Goal: Transaction & Acquisition: Purchase product/service

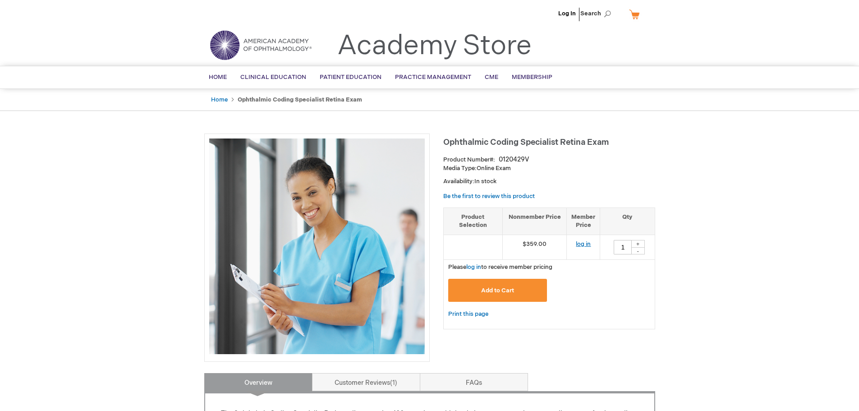
click at [580, 243] on link "log in" at bounding box center [583, 243] width 15 height 7
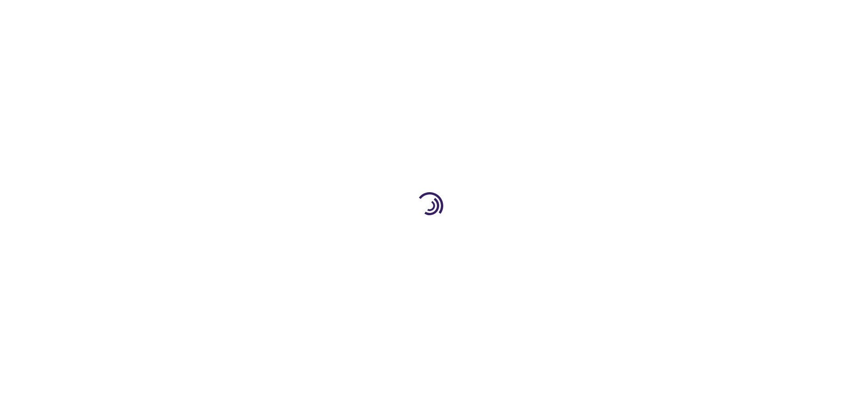
type input "1"
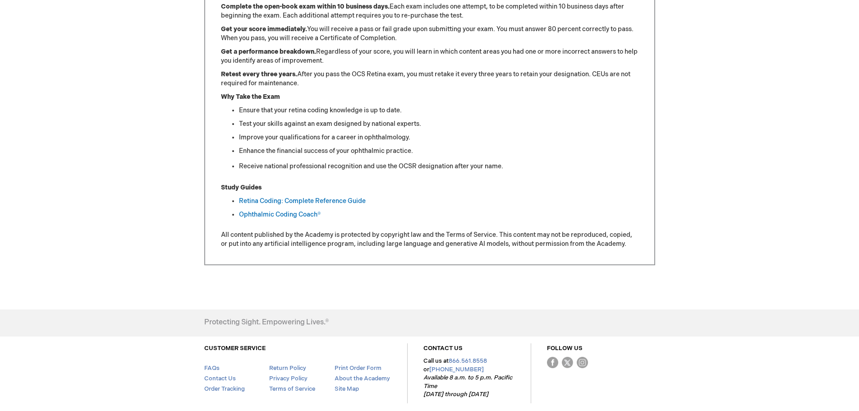
scroll to position [451, 0]
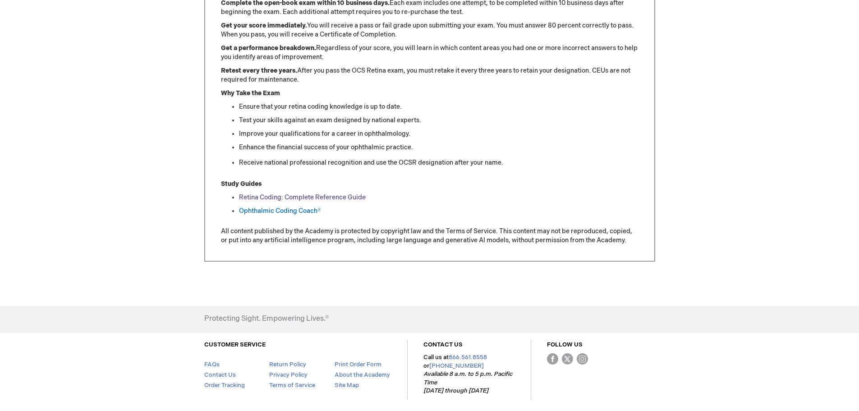
click at [323, 197] on link "Retina Coding: Complete Reference Guide" at bounding box center [302, 197] width 127 height 8
click at [281, 210] on link "Ophthalmic Coding Coach®" at bounding box center [280, 211] width 82 height 8
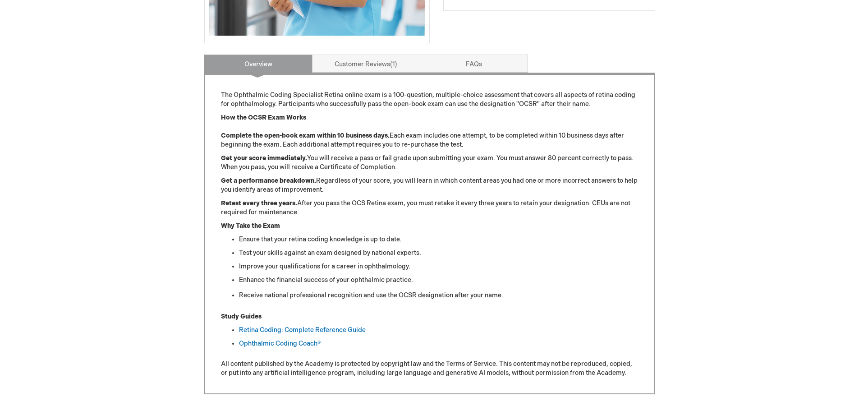
scroll to position [406, 0]
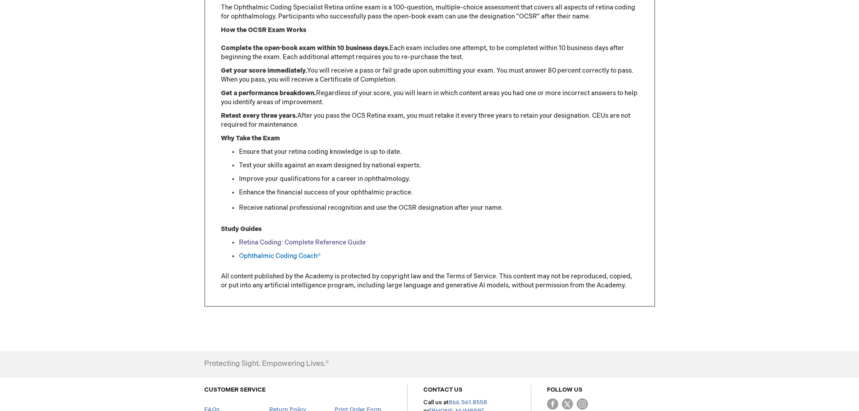
click at [315, 243] on link "Retina Coding: Complete Reference Guide" at bounding box center [302, 242] width 127 height 8
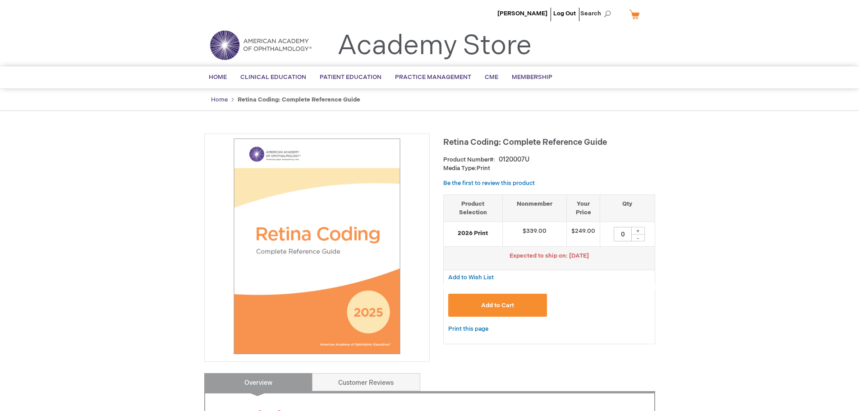
click at [219, 101] on link "Home" at bounding box center [219, 99] width 17 height 7
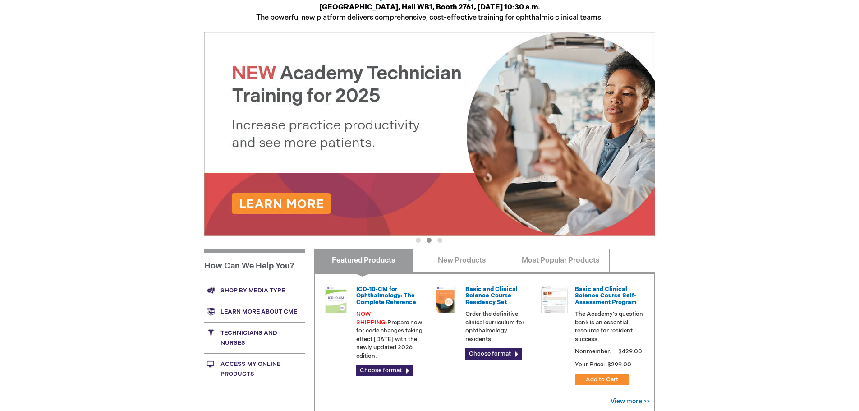
scroll to position [225, 0]
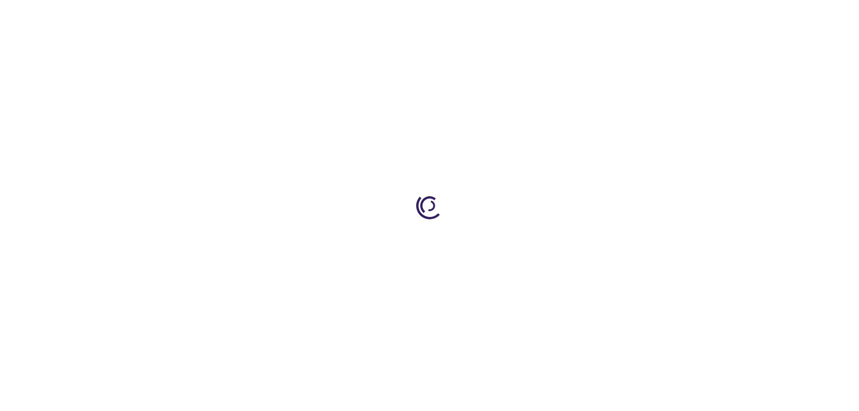
type input "0"
type input "1"
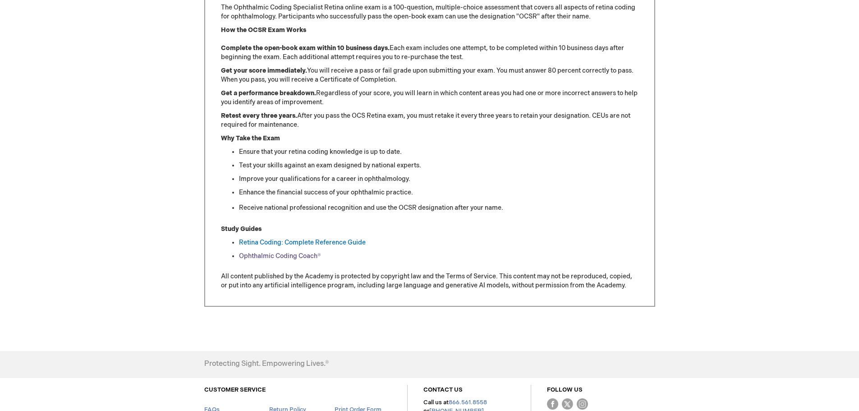
click at [270, 257] on link "Ophthalmic Coding Coach®" at bounding box center [280, 256] width 82 height 8
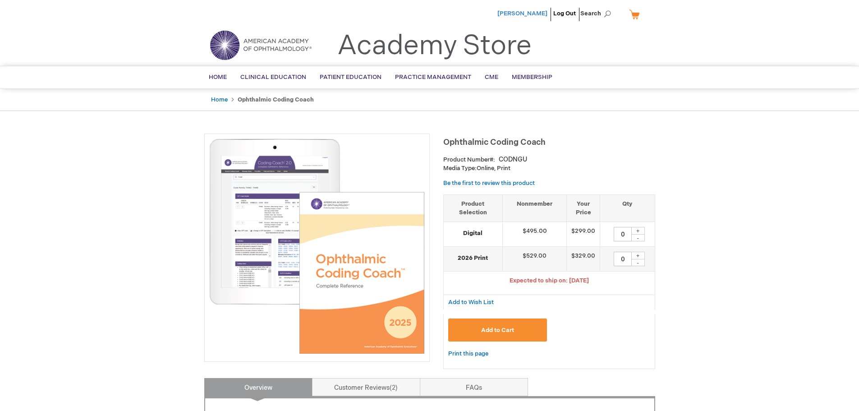
click at [535, 10] on span "[PERSON_NAME]" at bounding box center [522, 13] width 50 height 7
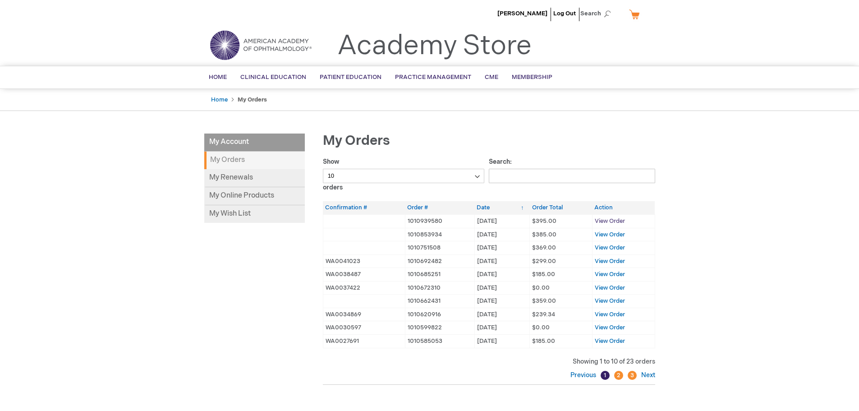
click at [616, 221] on span "View Order" at bounding box center [610, 220] width 30 height 7
